Goal: Task Accomplishment & Management: Complete application form

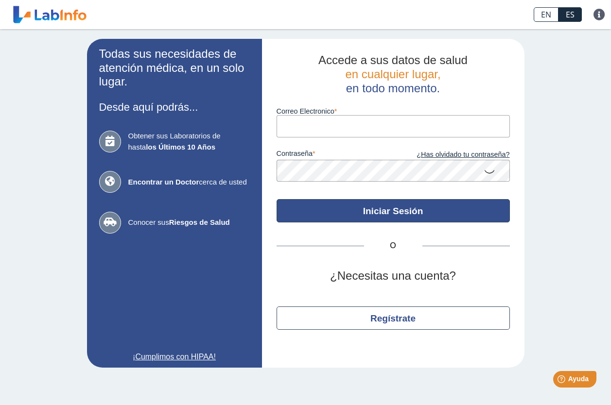
type input "[EMAIL_ADDRESS][DOMAIN_NAME]"
click at [402, 214] on button "Iniciar Sesión" at bounding box center [393, 210] width 233 height 23
type input "[EMAIL_ADDRESS][DOMAIN_NAME]"
click at [392, 207] on button "Iniciar Sesión" at bounding box center [393, 210] width 233 height 23
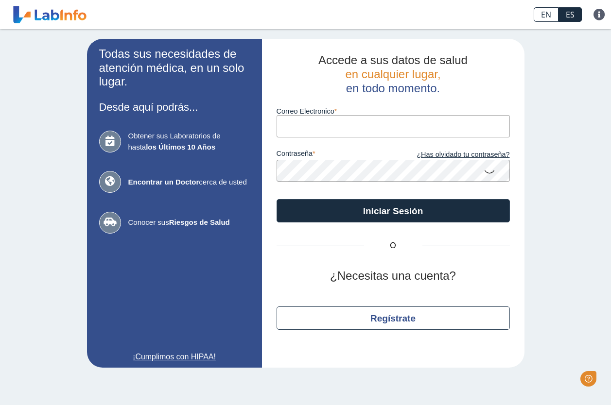
type input "[EMAIL_ADDRESS][DOMAIN_NAME]"
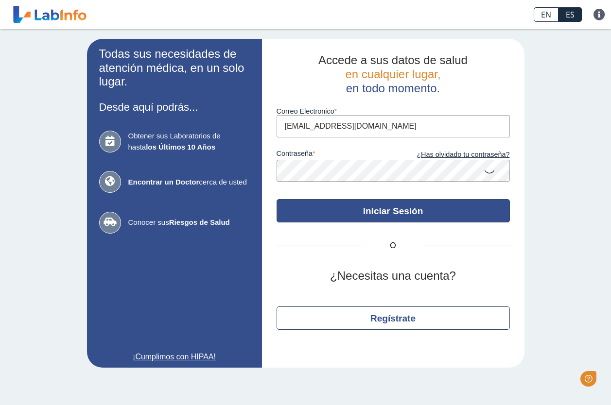
click at [364, 214] on button "Iniciar Sesión" at bounding box center [393, 210] width 233 height 23
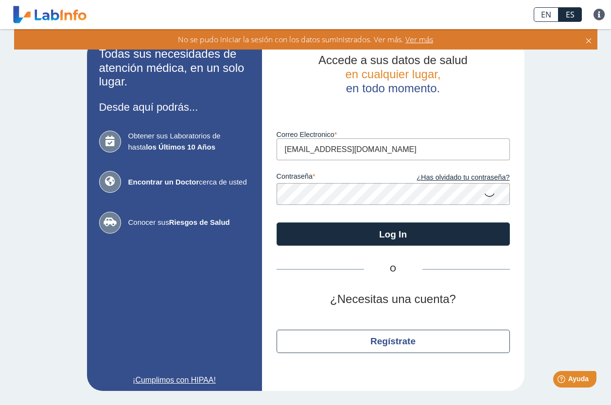
click at [171, 139] on span "Obtener sus Laboratorios de hasta los Últimos 10 Años" at bounding box center [189, 142] width 122 height 22
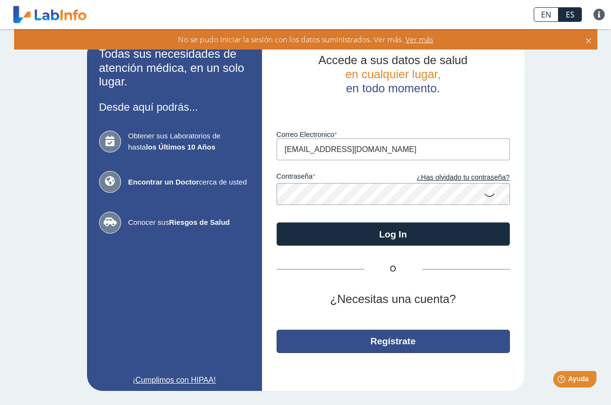
click at [393, 346] on button "Regístrate" at bounding box center [393, 341] width 233 height 23
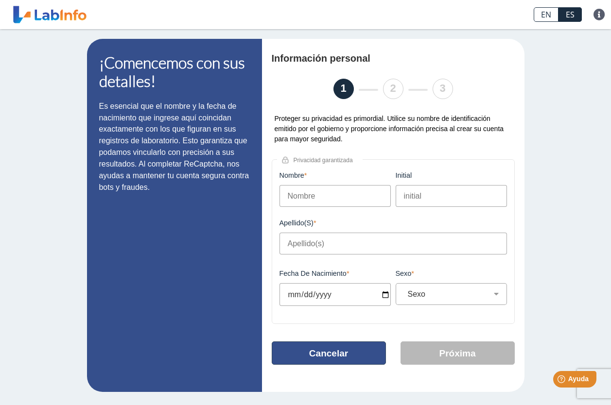
click at [352, 359] on button "Cancelar" at bounding box center [329, 353] width 114 height 23
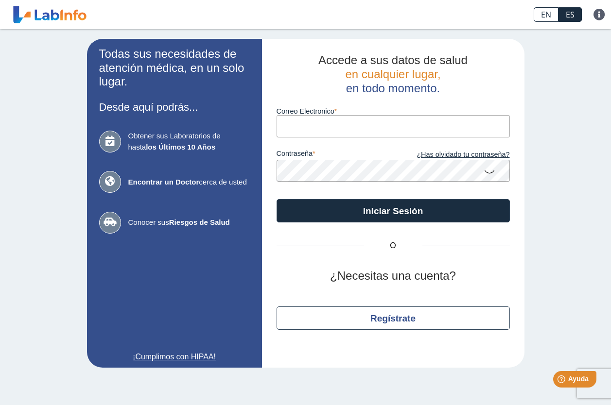
type input "[EMAIL_ADDRESS][DOMAIN_NAME]"
